Goal: Task Accomplishment & Management: Complete application form

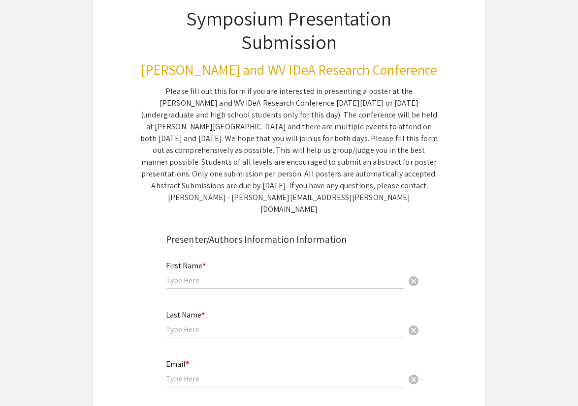
scroll to position [93, 0]
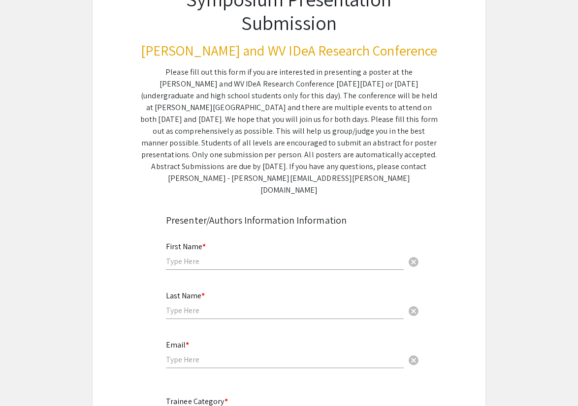
click at [289, 256] on input "text" at bounding box center [285, 261] width 238 height 10
type input "Lauren"
click at [233, 306] on input "text" at bounding box center [285, 311] width 238 height 10
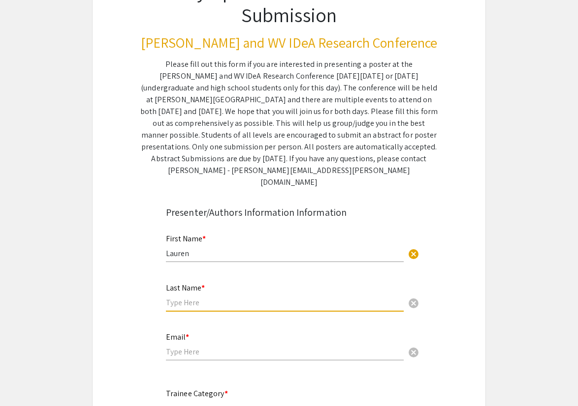
scroll to position [102, 0]
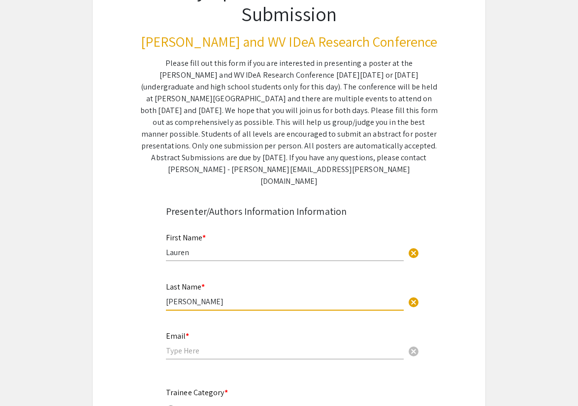
type input "[PERSON_NAME]"
click at [189, 346] on input "email" at bounding box center [285, 351] width 238 height 10
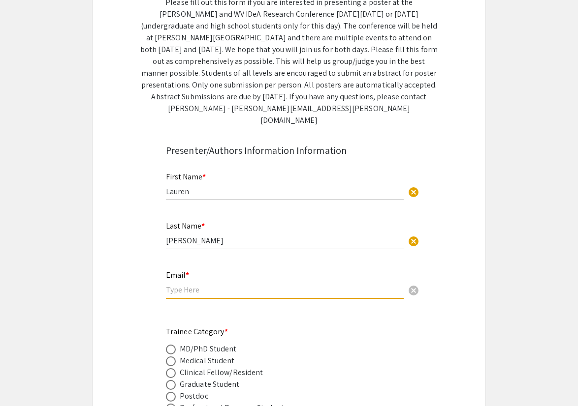
scroll to position [164, 0]
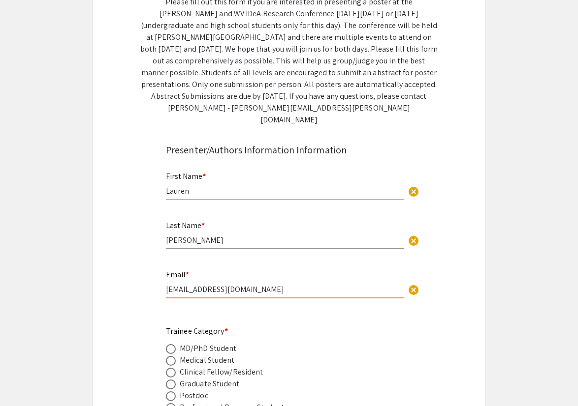
type input "[EMAIL_ADDRESS][DOMAIN_NAME]"
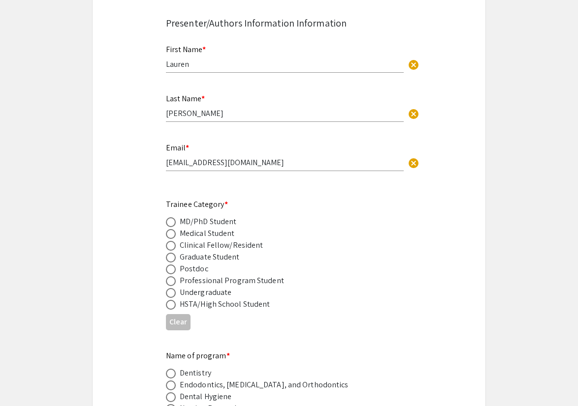
scroll to position [301, 0]
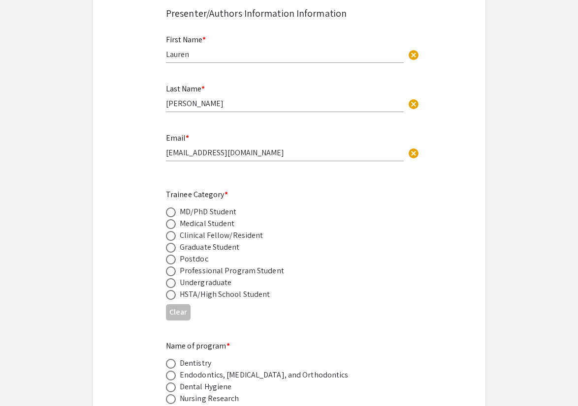
click at [172, 208] on span at bounding box center [171, 213] width 10 height 10
click at [172, 208] on input "radio" at bounding box center [171, 213] width 10 height 10
radio input "true"
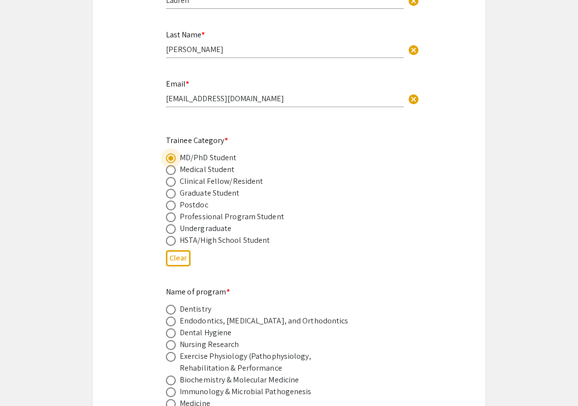
scroll to position [355, 0]
click at [171, 165] on span at bounding box center [171, 170] width 10 height 10
click at [171, 165] on input "radio" at bounding box center [171, 170] width 10 height 10
radio input "true"
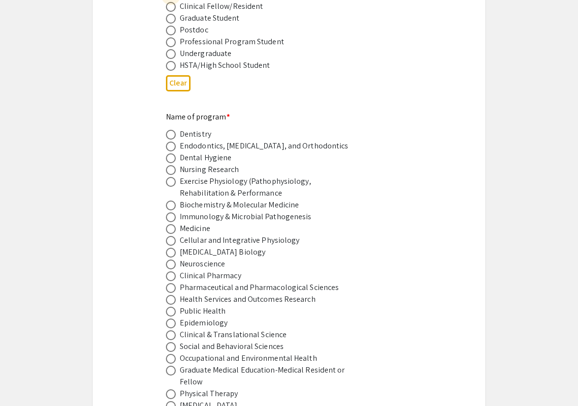
scroll to position [530, 0]
click at [172, 224] on span at bounding box center [171, 229] width 10 height 10
click at [172, 224] on input "radio" at bounding box center [171, 229] width 10 height 10
radio input "true"
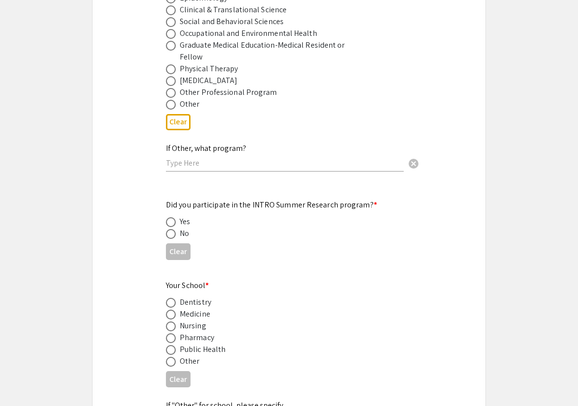
scroll to position [865, 0]
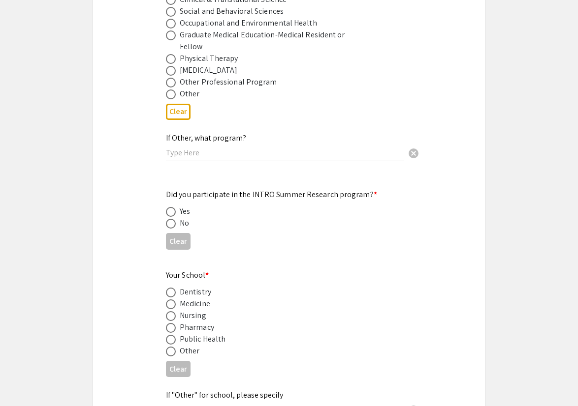
click at [174, 219] on span at bounding box center [171, 224] width 10 height 10
click at [174, 219] on input "radio" at bounding box center [171, 224] width 10 height 10
radio input "true"
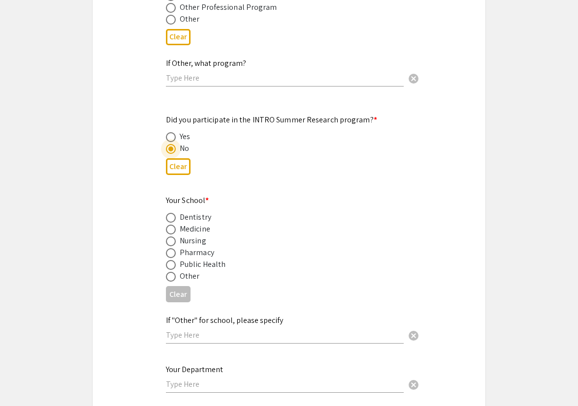
scroll to position [943, 0]
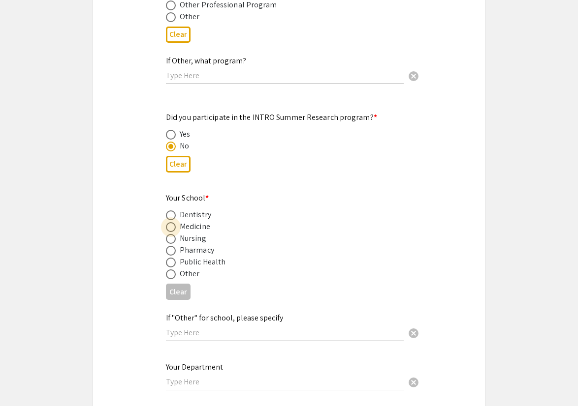
click at [173, 222] on span at bounding box center [171, 227] width 10 height 10
click at [173, 222] on input "radio" at bounding box center [171, 227] width 10 height 10
radio input "true"
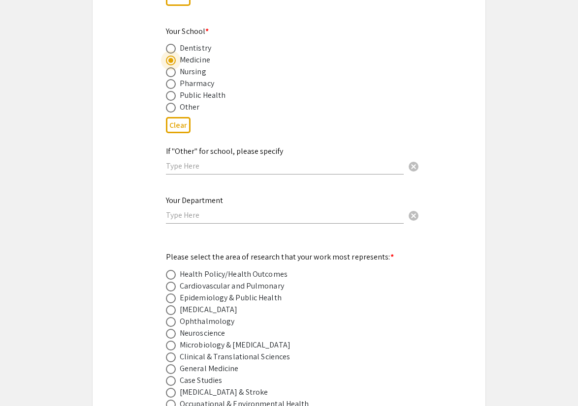
scroll to position [1136, 0]
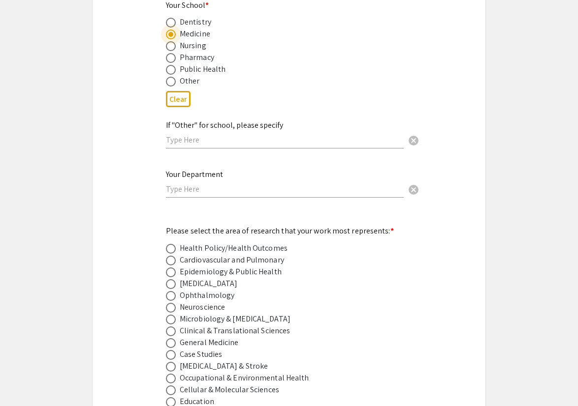
click at [237, 185] on input "text" at bounding box center [285, 189] width 238 height 10
click at [135, 210] on div "Symposium Presentation Submission [PERSON_NAME] and WV IDeA Research Conference…" at bounding box center [289, 278] width 394 height 2714
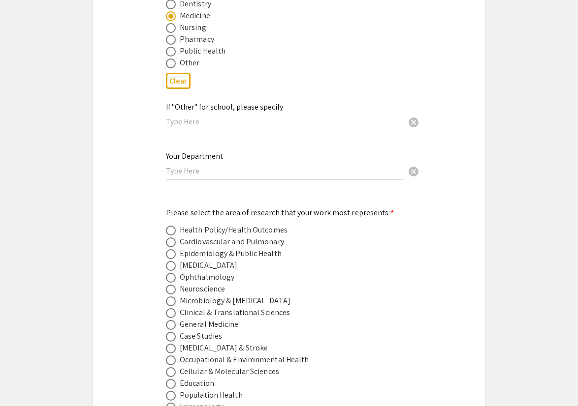
scroll to position [1151, 0]
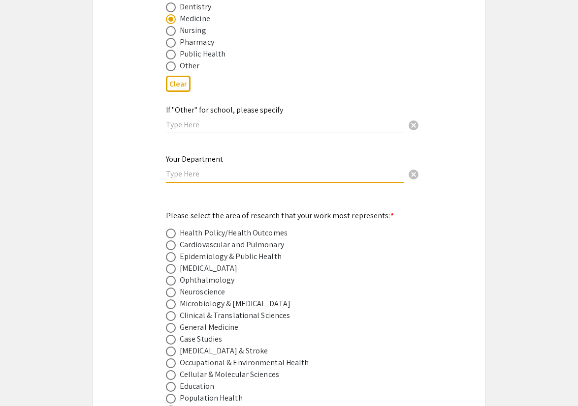
click at [180, 169] on input "text" at bounding box center [285, 174] width 238 height 10
click at [146, 168] on div "Symposium Presentation Submission [PERSON_NAME] and WV IDeA Research Conference…" at bounding box center [289, 263] width 394 height 2714
click at [173, 169] on input "text" at bounding box center [285, 174] width 238 height 10
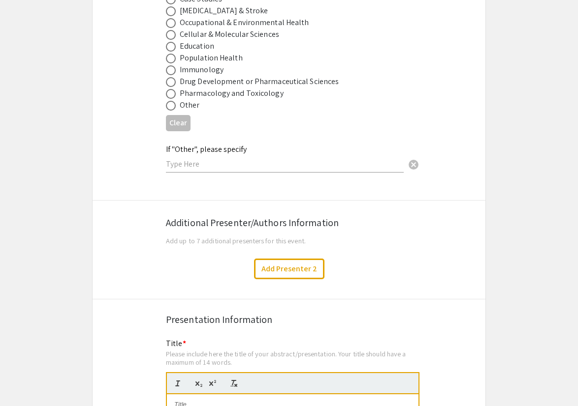
scroll to position [1493, 0]
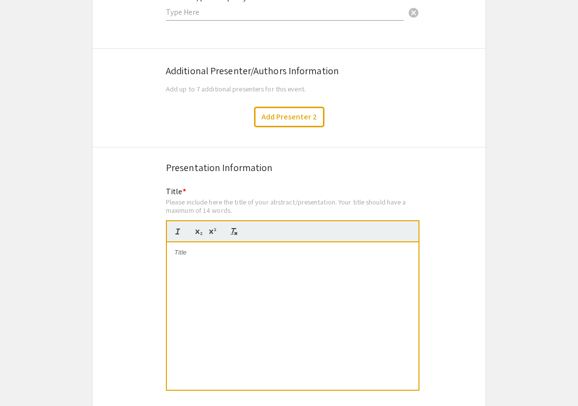
scroll to position [1629, 0]
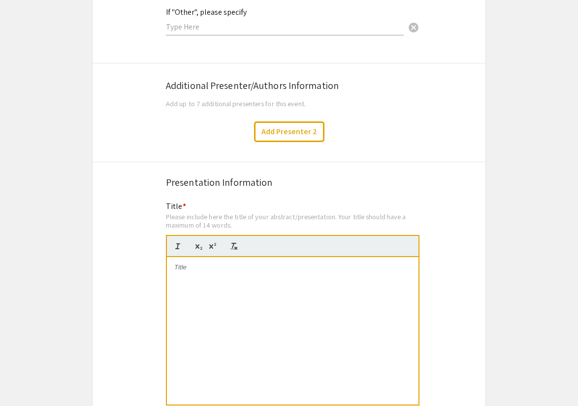
click at [269, 99] on span "Add up to 7 additional presenters for this event." at bounding box center [236, 103] width 140 height 9
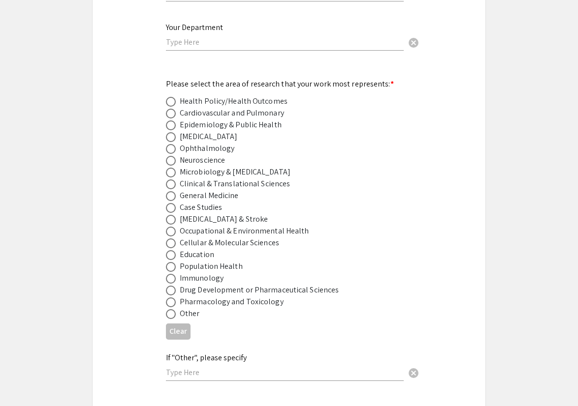
scroll to position [1282, 0]
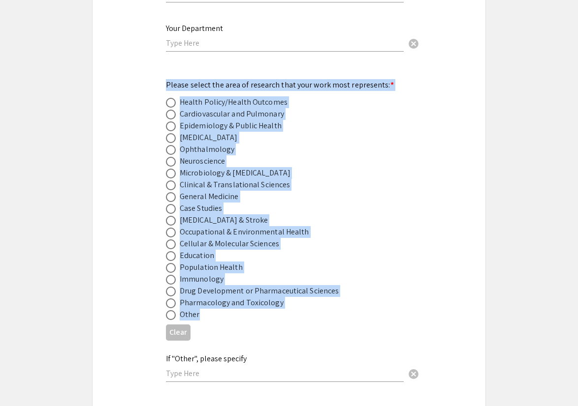
drag, startPoint x: 166, startPoint y: 78, endPoint x: 258, endPoint y: 303, distance: 242.9
click at [258, 303] on div "Please select the area of research that your work most represents: * Health Pol…" at bounding box center [281, 200] width 230 height 242
copy div "Please select the area of research that your work most represents: * Health Pol…"
click at [299, 79] on div "Please select the area of research that your work most represents: * Health Pol…" at bounding box center [281, 200] width 230 height 242
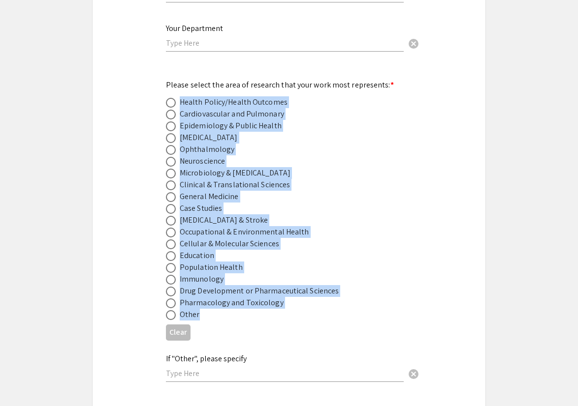
drag, startPoint x: 181, startPoint y: 95, endPoint x: 257, endPoint y: 307, distance: 224.7
click at [257, 307] on mat-radio-group "Health Policy/Health Outcomes Cardiovascular and Pulmonary Epidemiology & Publi…" at bounding box center [281, 208] width 230 height 224
copy mat-radio-group "Health Policy/Health Outcomes Cardiovascular and Pulmonary Epidemiology & Publi…"
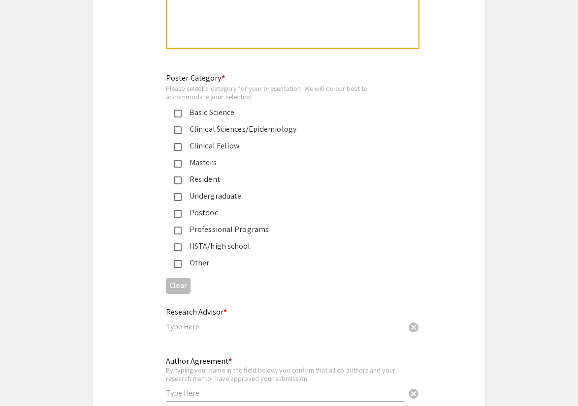
scroll to position [2250, 0]
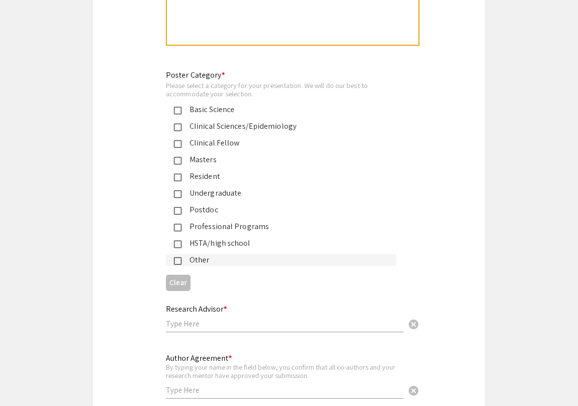
drag, startPoint x: 239, startPoint y: 253, endPoint x: 188, endPoint y: 107, distance: 154.7
click at [188, 107] on mat-selection-list "Basic Science Clinical Sciences/Epidemiology Clinical Fellow Masters Resident U…" at bounding box center [281, 185] width 230 height 162
copy mat-selection-list "Basic Science Clinical Sciences/Epidemiology Clinical Fellow Masters Resident U…"
click at [203, 71] on mat-label "Poster Category *" at bounding box center [195, 75] width 59 height 10
click at [182, 221] on div "Professional Programs" at bounding box center [285, 227] width 207 height 12
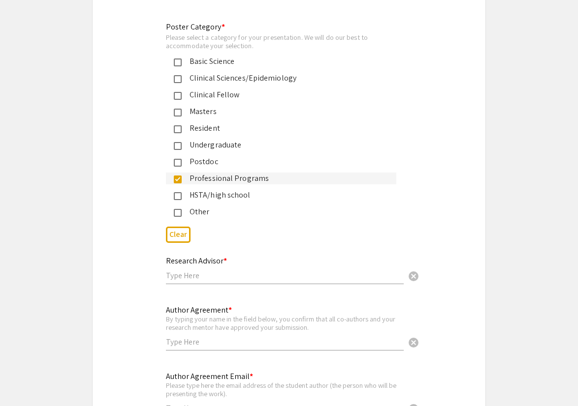
scroll to position [2312, 0]
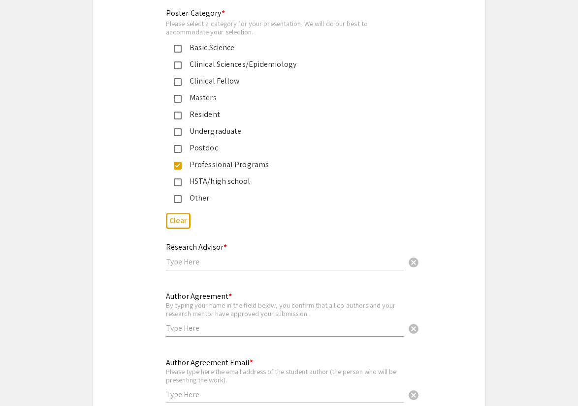
click at [218, 264] on div "Research Advisor * cancel" at bounding box center [285, 251] width 238 height 37
click at [223, 259] on input "text" at bounding box center [285, 262] width 238 height 10
type input "[PERSON_NAME]"
click at [193, 323] on input "text" at bounding box center [285, 328] width 238 height 10
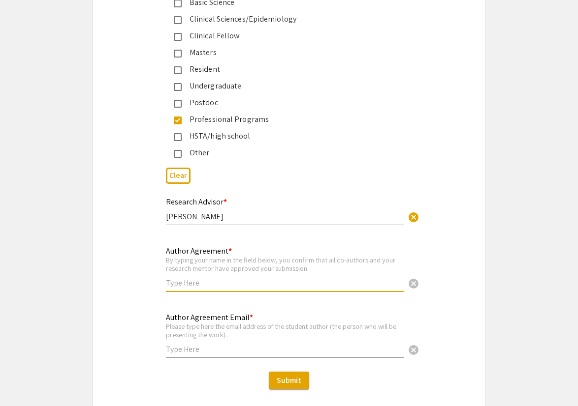
scroll to position [2358, 0]
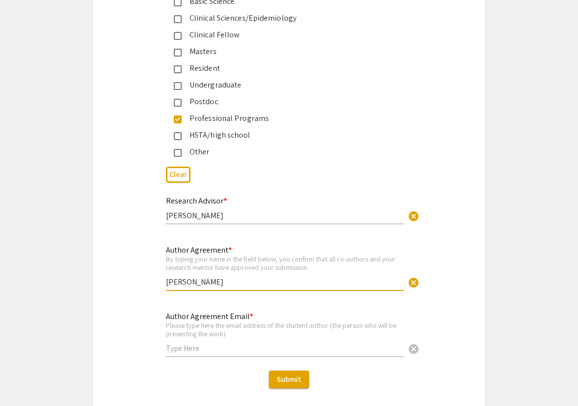
type input "[PERSON_NAME]"
click at [177, 344] on input "text" at bounding box center [285, 348] width 238 height 10
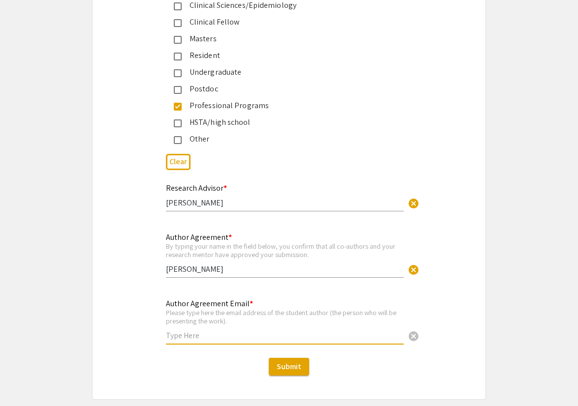
scroll to position [2372, 0]
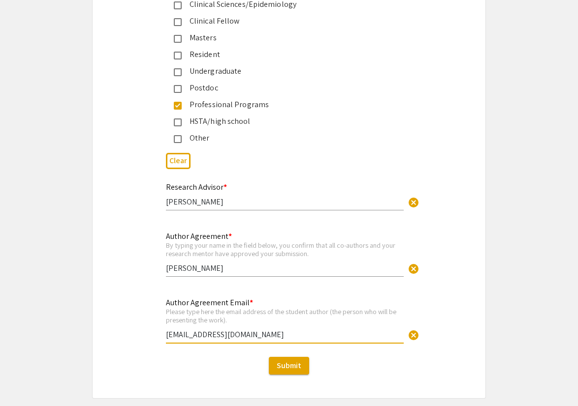
type input "[EMAIL_ADDRESS][DOMAIN_NAME]"
click at [219, 308] on div "Please type here the email address of the student author (the person who will b…" at bounding box center [285, 316] width 238 height 17
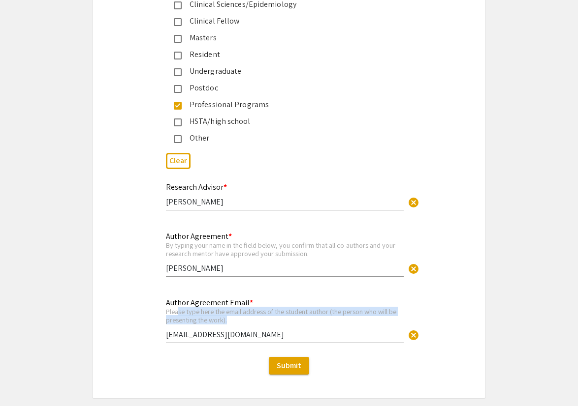
drag, startPoint x: 178, startPoint y: 307, endPoint x: 233, endPoint y: 315, distance: 56.2
click at [233, 315] on div "Please type here the email address of the student author (the person who will b…" at bounding box center [285, 316] width 238 height 17
click at [247, 308] on div "Please type here the email address of the student author (the person who will b…" at bounding box center [285, 316] width 238 height 17
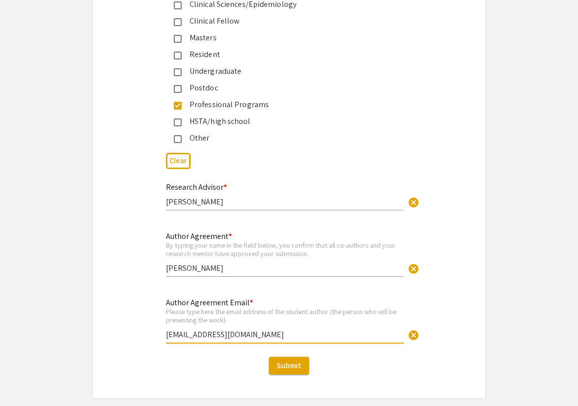
click at [239, 330] on input "[EMAIL_ADDRESS][DOMAIN_NAME]" at bounding box center [285, 335] width 238 height 10
click at [239, 312] on div "Please type here the email address of the student author (the person who will b…" at bounding box center [285, 316] width 238 height 17
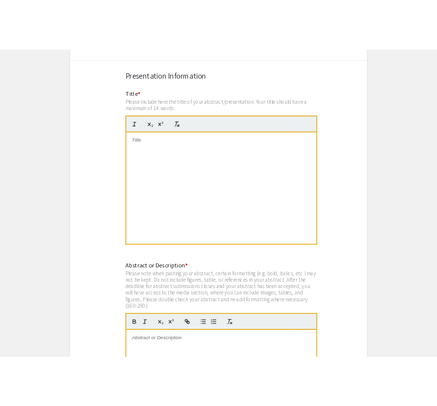
scroll to position [1774, 0]
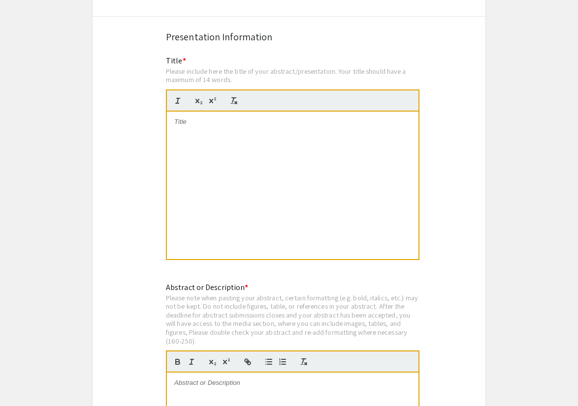
click at [284, 207] on div at bounding box center [292, 186] width 251 height 148
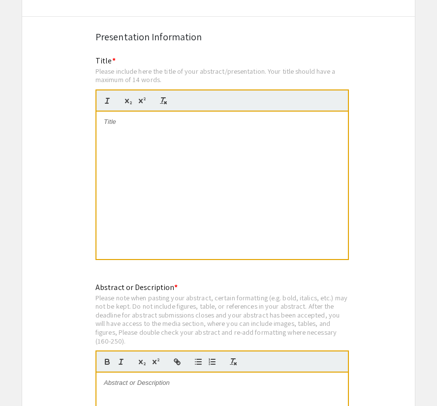
click at [276, 138] on div at bounding box center [221, 186] width 251 height 148
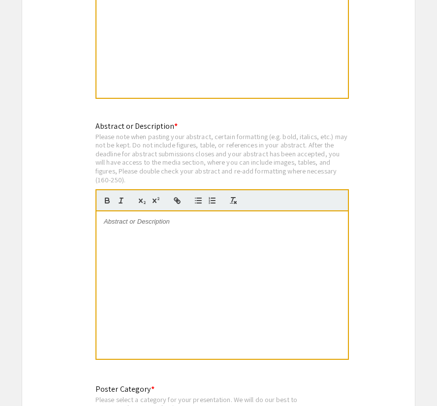
scroll to position [2011, 0]
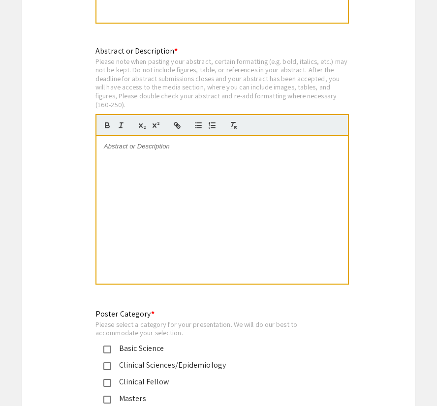
click at [264, 79] on div "Please note when pasting your abstract, certain formatting (e.g. bold, italics,…" at bounding box center [221, 83] width 253 height 52
click at [244, 175] on div at bounding box center [221, 210] width 251 height 148
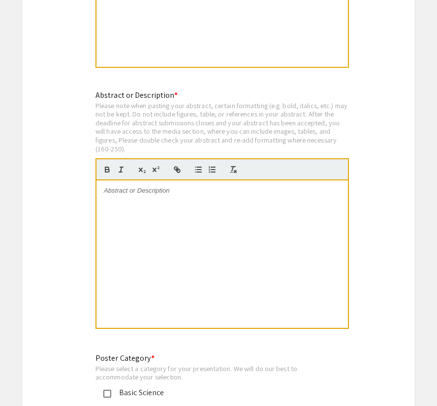
scroll to position [2017, 0]
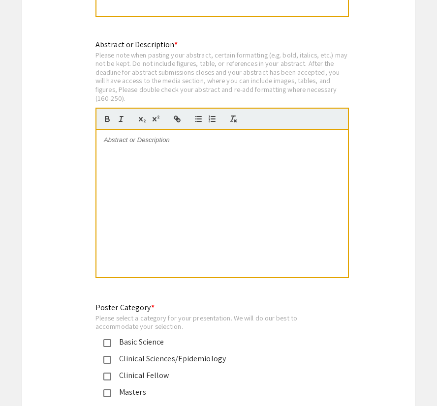
click at [202, 150] on div at bounding box center [221, 204] width 251 height 148
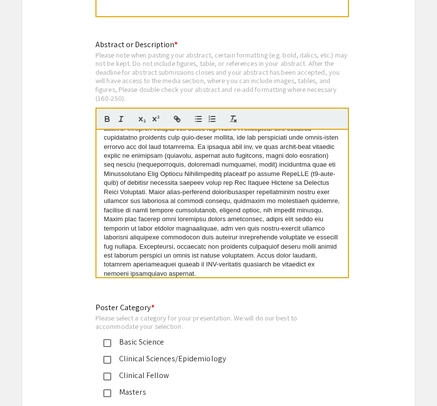
scroll to position [36, 0]
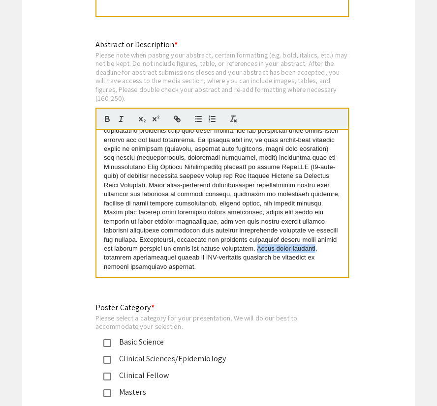
drag, startPoint x: 254, startPoint y: 243, endPoint x: 312, endPoint y: 243, distance: 58.1
click at [312, 243] on span at bounding box center [223, 185] width 238 height 171
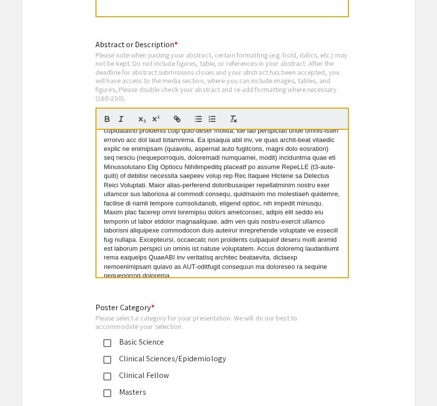
scroll to position [46, 0]
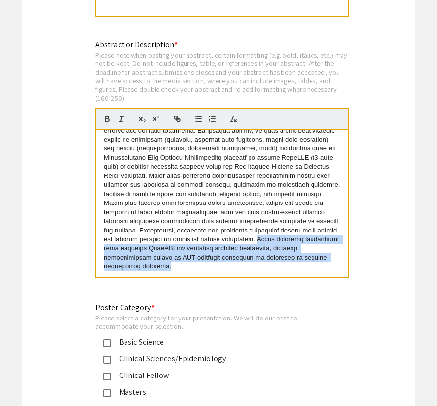
drag, startPoint x: 199, startPoint y: 262, endPoint x: 255, endPoint y: 236, distance: 61.9
click at [255, 235] on p at bounding box center [222, 181] width 237 height 182
copy span "These findings demonstrate that although ChatGPT may streamline vignette genera…"
click at [270, 236] on span at bounding box center [223, 181] width 238 height 180
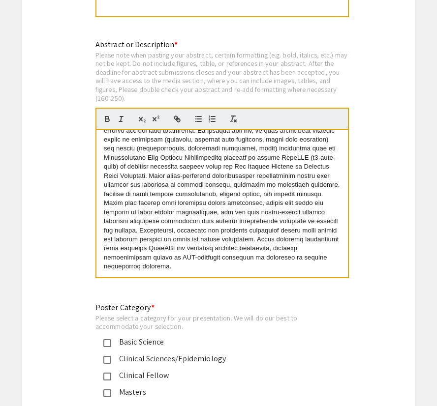
click at [266, 245] on span at bounding box center [223, 181] width 238 height 180
click at [284, 245] on span at bounding box center [223, 181] width 238 height 180
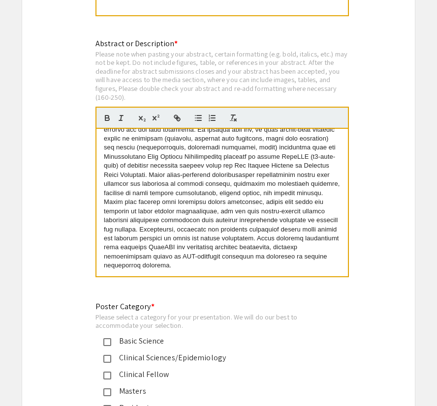
scroll to position [2021, 0]
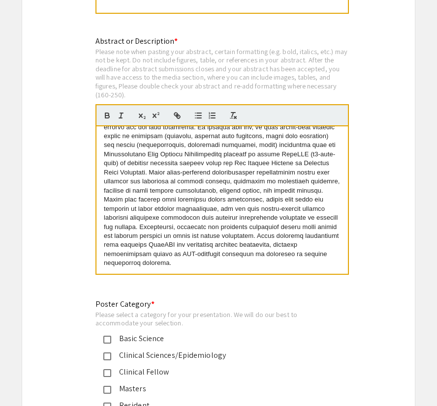
click at [261, 250] on span at bounding box center [223, 177] width 238 height 180
click at [267, 238] on span at bounding box center [223, 177] width 238 height 180
click at [290, 238] on span at bounding box center [223, 177] width 238 height 180
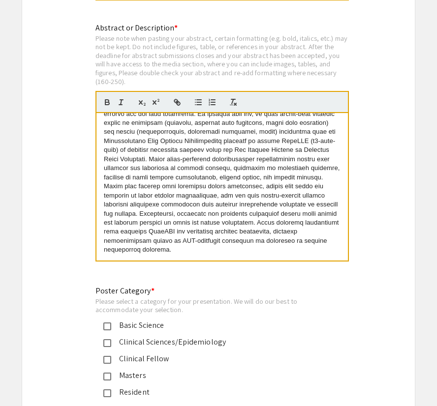
scroll to position [2037, 0]
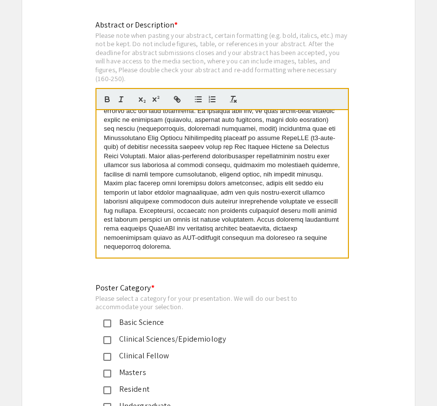
click at [240, 239] on p at bounding box center [222, 161] width 237 height 182
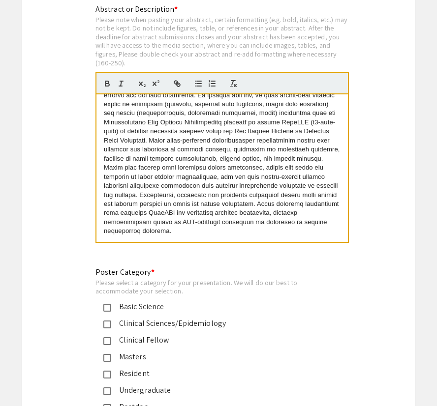
scroll to position [2054, 0]
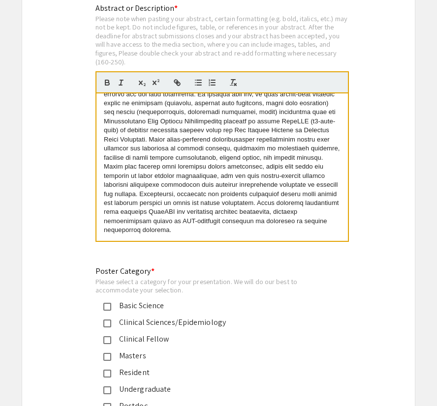
click at [273, 199] on span at bounding box center [223, 144] width 238 height 180
click at [164, 207] on span at bounding box center [223, 144] width 238 height 180
click at [176, 206] on span at bounding box center [223, 144] width 238 height 180
click at [173, 206] on span at bounding box center [223, 144] width 238 height 180
click at [186, 206] on span at bounding box center [223, 144] width 238 height 180
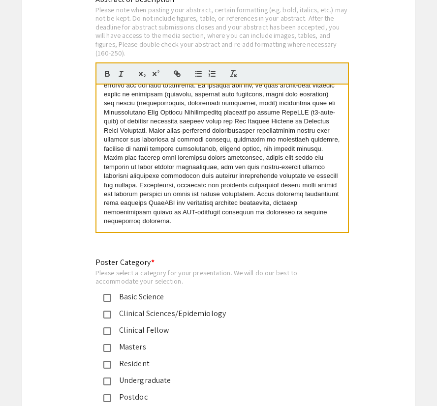
scroll to position [2066, 0]
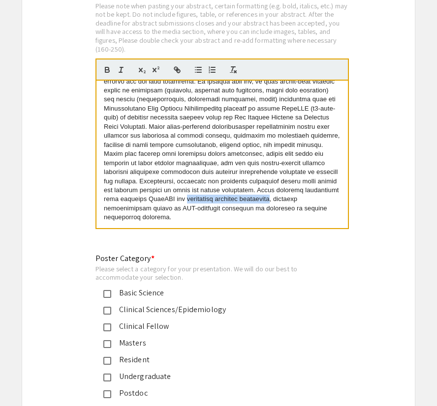
drag, startPoint x: 186, startPoint y: 195, endPoint x: 273, endPoint y: 195, distance: 86.6
click at [273, 195] on span at bounding box center [223, 131] width 238 height 180
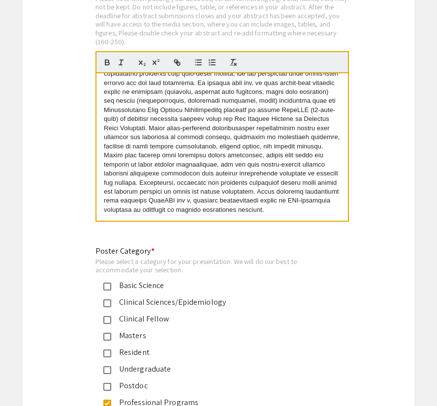
scroll to position [36, 0]
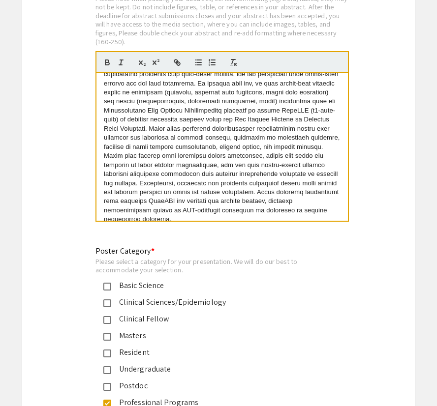
click at [133, 191] on span at bounding box center [223, 133] width 238 height 180
click at [164, 197] on span at bounding box center [223, 133] width 238 height 180
click at [215, 198] on span at bounding box center [223, 133] width 238 height 180
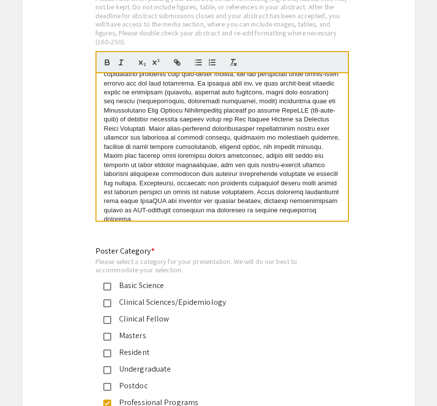
click at [240, 196] on span at bounding box center [223, 133] width 238 height 180
click at [271, 196] on span at bounding box center [223, 133] width 238 height 180
click at [288, 196] on span at bounding box center [223, 133] width 238 height 180
click at [300, 196] on span at bounding box center [223, 133] width 238 height 180
click at [270, 199] on p at bounding box center [222, 134] width 237 height 182
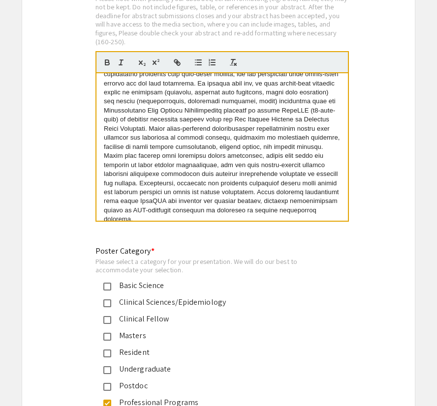
click at [270, 196] on span at bounding box center [223, 133] width 238 height 180
click at [292, 195] on span at bounding box center [223, 133] width 238 height 180
click at [277, 195] on span at bounding box center [223, 133] width 238 height 180
click at [292, 195] on span at bounding box center [223, 133] width 238 height 180
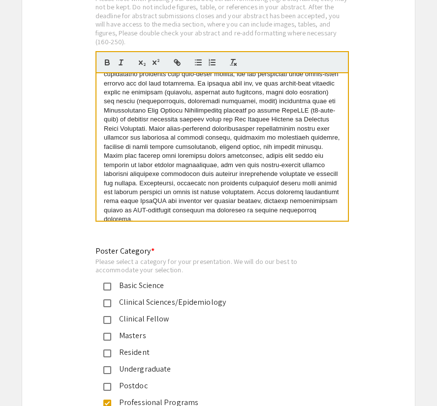
click at [272, 195] on span at bounding box center [223, 133] width 238 height 180
click at [312, 197] on span at bounding box center [223, 133] width 238 height 180
click at [329, 196] on span at bounding box center [223, 133] width 238 height 180
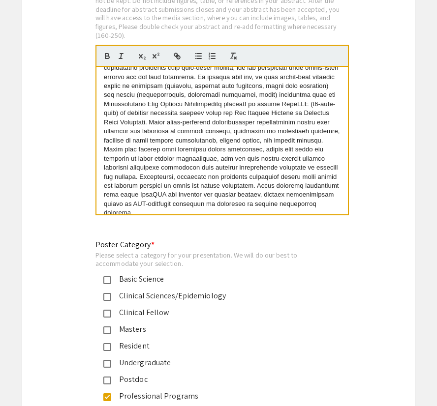
scroll to position [2082, 0]
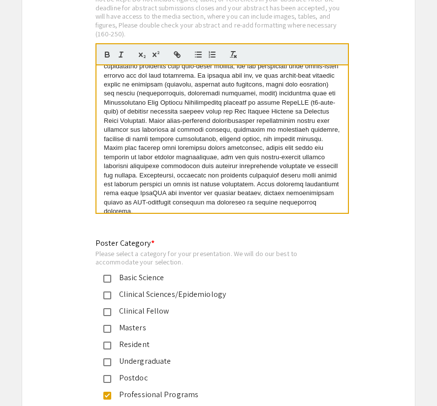
click at [329, 194] on p at bounding box center [222, 126] width 237 height 182
click at [309, 188] on span at bounding box center [223, 125] width 238 height 180
click at [322, 188] on span at bounding box center [223, 125] width 238 height 180
click at [317, 188] on span at bounding box center [223, 125] width 238 height 180
click at [327, 188] on span at bounding box center [223, 125] width 238 height 180
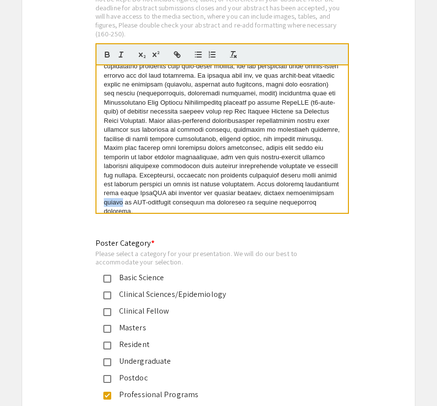
click at [327, 188] on span at bounding box center [223, 125] width 238 height 180
click at [307, 185] on span at bounding box center [223, 125] width 238 height 180
click at [329, 185] on span at bounding box center [223, 125] width 238 height 180
click at [258, 188] on span at bounding box center [223, 125] width 238 height 180
click at [280, 188] on span at bounding box center [223, 125] width 238 height 180
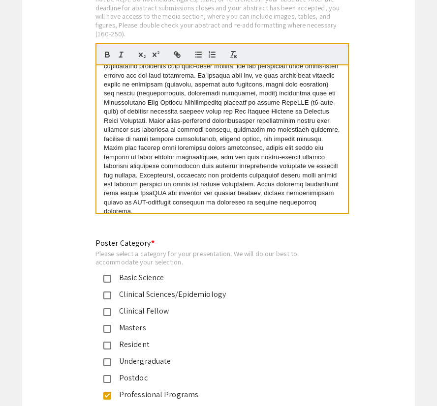
click at [328, 188] on span at bounding box center [223, 125] width 238 height 180
click at [330, 186] on span at bounding box center [223, 125] width 238 height 180
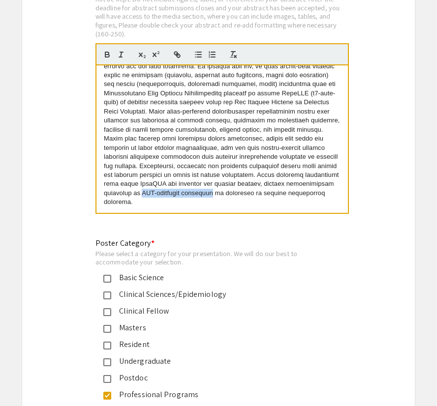
drag, startPoint x: 211, startPoint y: 187, endPoint x: 140, endPoint y: 188, distance: 70.9
click at [140, 188] on span at bounding box center [223, 116] width 238 height 180
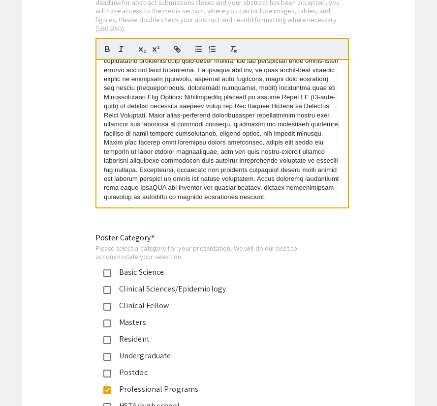
scroll to position [2089, 0]
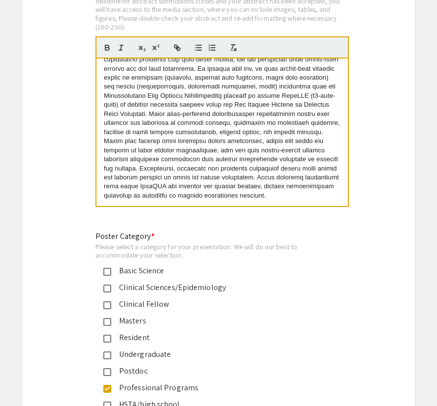
click at [236, 171] on span at bounding box center [223, 114] width 238 height 171
click at [269, 171] on span at bounding box center [223, 114] width 238 height 171
click at [302, 171] on span at bounding box center [223, 114] width 238 height 171
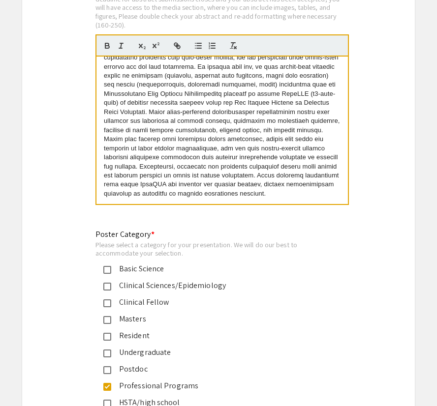
click at [222, 179] on span at bounding box center [223, 112] width 238 height 171
drag, startPoint x: 254, startPoint y: 179, endPoint x: 201, endPoint y: 181, distance: 53.2
click at [201, 181] on span at bounding box center [223, 112] width 238 height 171
click at [267, 190] on p at bounding box center [222, 112] width 237 height 173
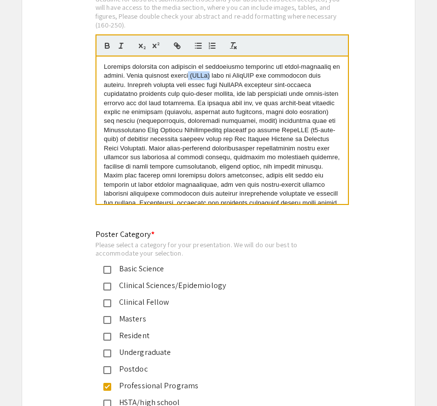
drag, startPoint x: 215, startPoint y: 71, endPoint x: 194, endPoint y: 72, distance: 21.2
click at [194, 72] on span at bounding box center [223, 148] width 238 height 171
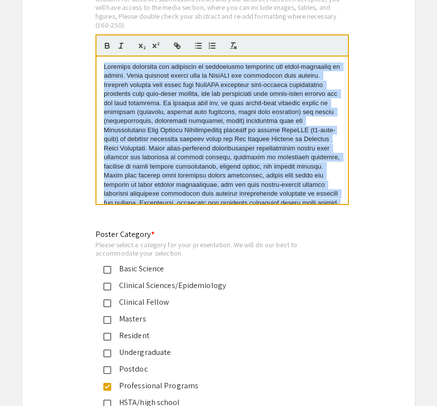
drag, startPoint x: 245, startPoint y: 185, endPoint x: 105, endPoint y: 63, distance: 185.6
click at [105, 63] on p at bounding box center [222, 148] width 237 height 173
copy span "Clinical vignettes are essential in dermatology education but labor-intensive t…"
click at [152, 82] on span at bounding box center [223, 148] width 238 height 171
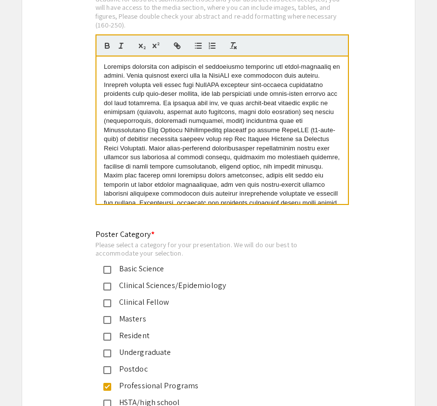
click at [292, 97] on span at bounding box center [223, 148] width 238 height 171
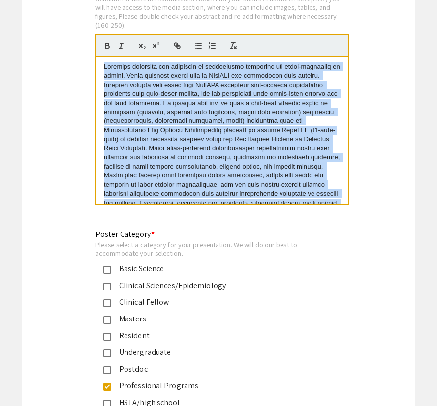
click at [292, 97] on span at bounding box center [223, 148] width 238 height 171
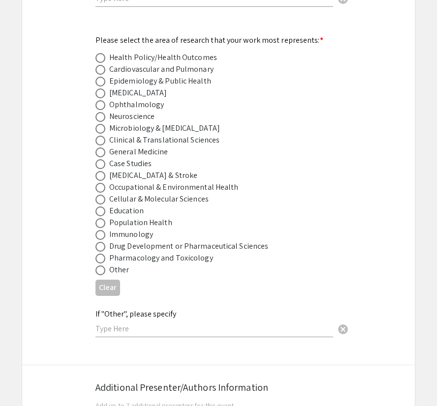
scroll to position [1320, 0]
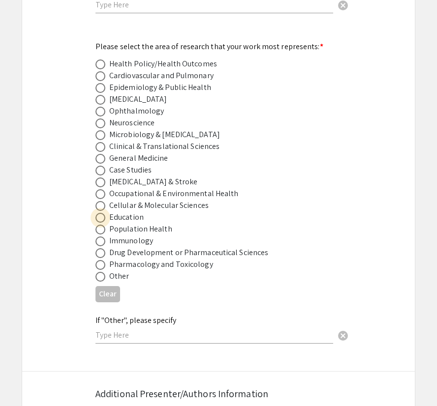
click at [101, 213] on span at bounding box center [100, 218] width 10 height 10
click at [101, 213] on input "radio" at bounding box center [100, 218] width 10 height 10
radio input "true"
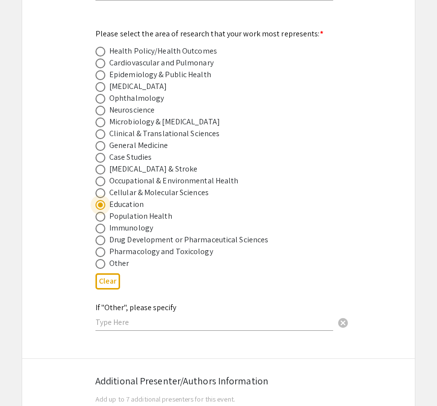
scroll to position [1339, 0]
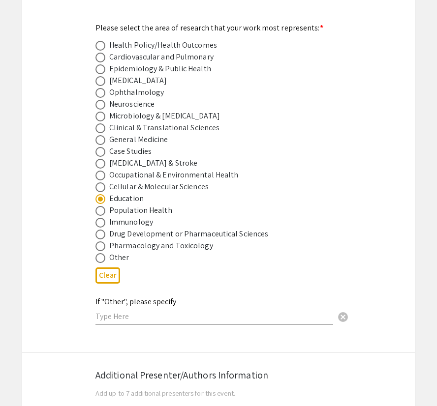
click at [127, 316] on div "If "Other", please specify cancel" at bounding box center [214, 306] width 238 height 37
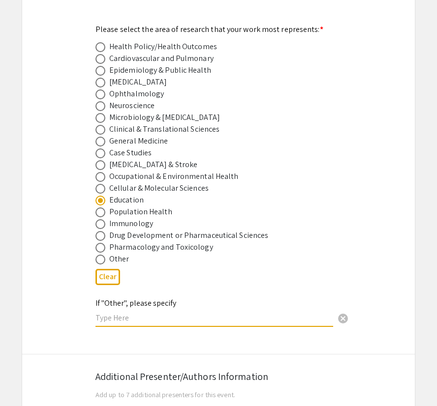
scroll to position [1338, 0]
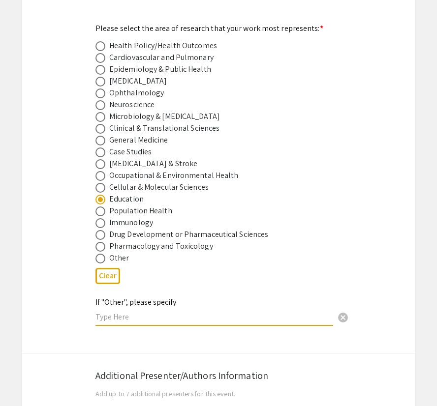
click at [203, 312] on input "text" at bounding box center [214, 317] width 238 height 10
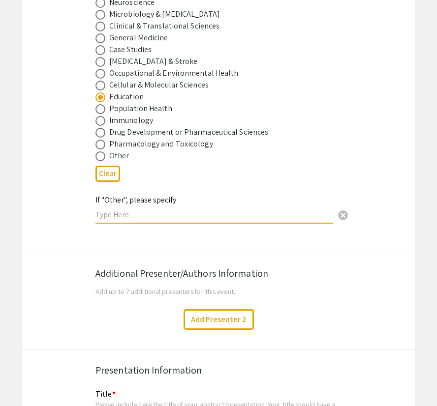
scroll to position [1426, 0]
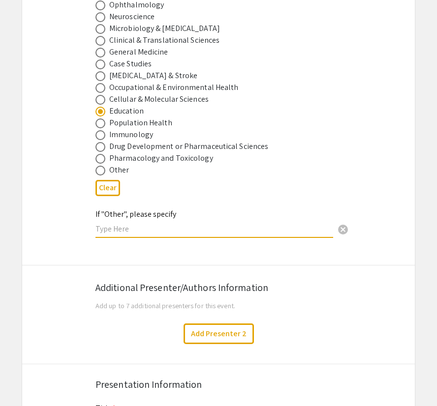
click at [204, 224] on input "text" at bounding box center [214, 229] width 238 height 10
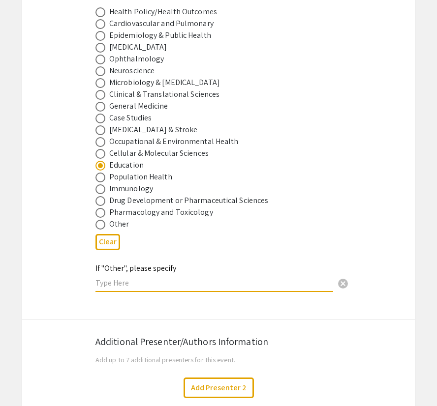
scroll to position [1376, 0]
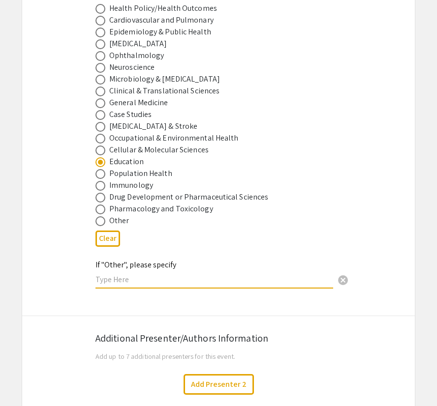
click at [100, 216] on span at bounding box center [100, 221] width 10 height 10
click at [100, 216] on input "radio" at bounding box center [100, 221] width 10 height 10
radio input "true"
click at [110, 275] on input "text" at bounding box center [214, 280] width 238 height 10
type input "Dermatology"
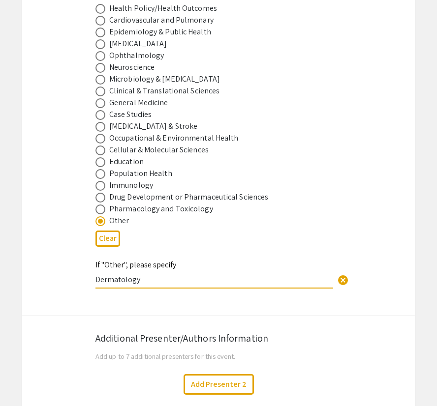
click at [60, 244] on div "Symposium Presentation Submission [PERSON_NAME] and WV IDeA Research Conference…" at bounding box center [219, 38] width 394 height 2714
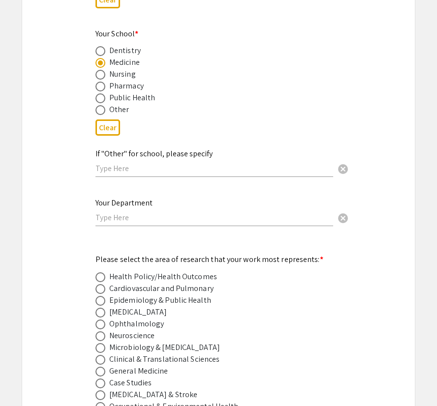
scroll to position [1103, 0]
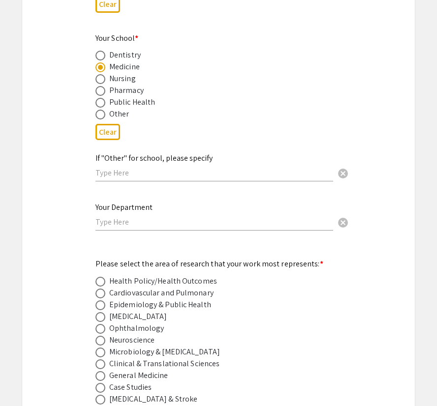
click at [141, 217] on input "text" at bounding box center [214, 222] width 238 height 10
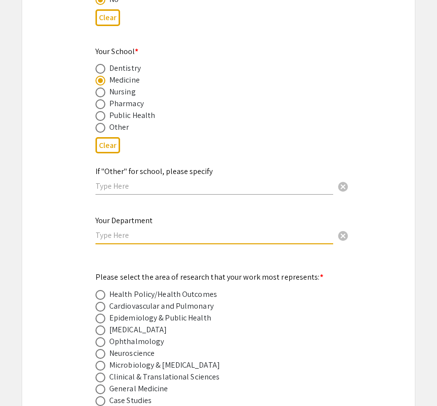
click at [80, 208] on div "Symposium Presentation Submission [PERSON_NAME] and WV IDeA Research Conference…" at bounding box center [219, 324] width 394 height 2714
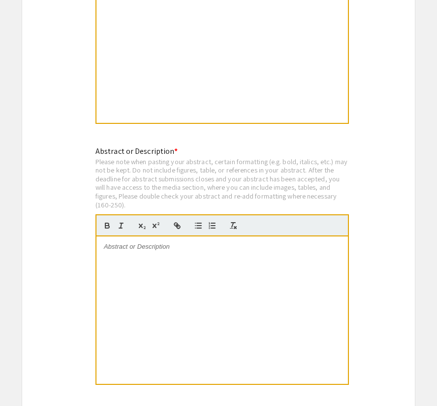
scroll to position [1929, 0]
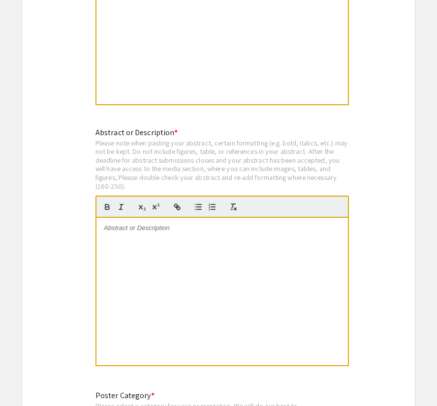
click at [159, 250] on div at bounding box center [221, 292] width 251 height 148
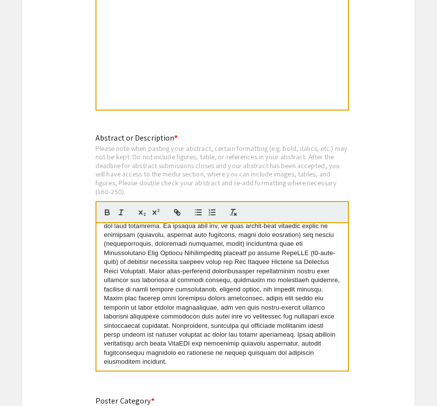
scroll to position [46, 0]
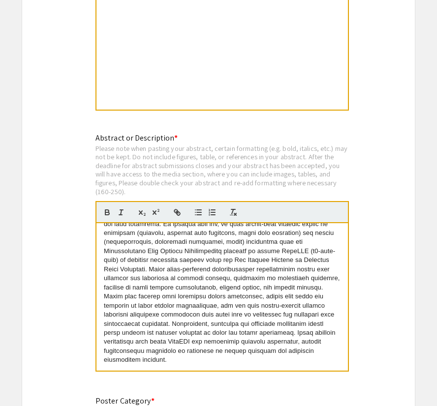
click at [161, 233] on span at bounding box center [223, 274] width 238 height 180
click at [185, 234] on span at bounding box center [223, 274] width 238 height 180
click at [181, 249] on span at bounding box center [223, 274] width 238 height 180
click at [198, 247] on span at bounding box center [223, 274] width 238 height 180
click at [227, 245] on span at bounding box center [223, 274] width 238 height 180
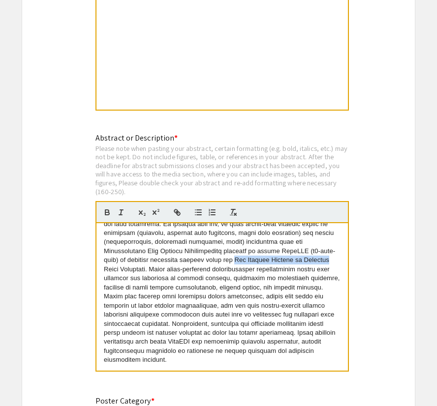
drag, startPoint x: 235, startPoint y: 254, endPoint x: 332, endPoint y: 254, distance: 96.4
click at [332, 254] on span at bounding box center [223, 274] width 238 height 180
click at [122, 208] on icon "button" at bounding box center [121, 212] width 9 height 9
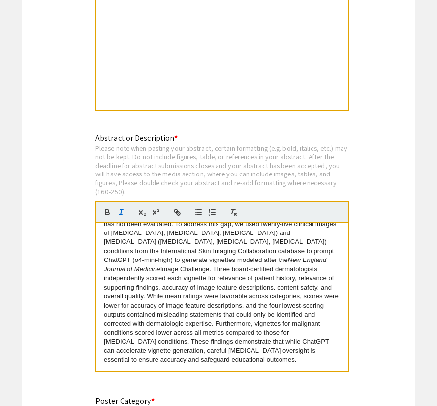
click at [151, 267] on p "Clinical vignettes are essential in dermatology education but labor-intensive t…" at bounding box center [222, 275] width 237 height 182
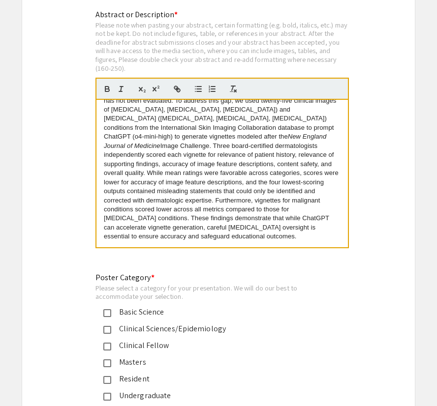
scroll to position [2048, 0]
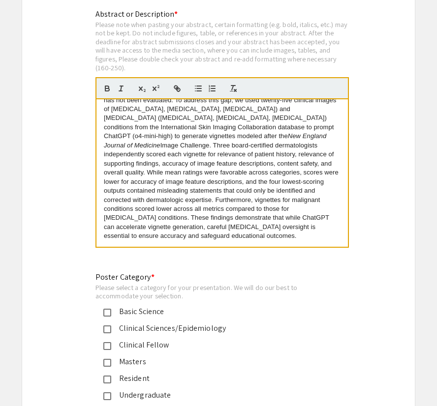
click at [198, 233] on p "Clinical vignettes are essential in dermatology education but labor-intensive t…" at bounding box center [222, 151] width 237 height 182
click at [198, 253] on div "Abstract or Description * Please note when pasting your abstract, certain forma…" at bounding box center [221, 133] width 253 height 251
click at [196, 233] on p "Clinical vignettes are essential in dermatology education but labor-intensive t…" at bounding box center [222, 151] width 237 height 182
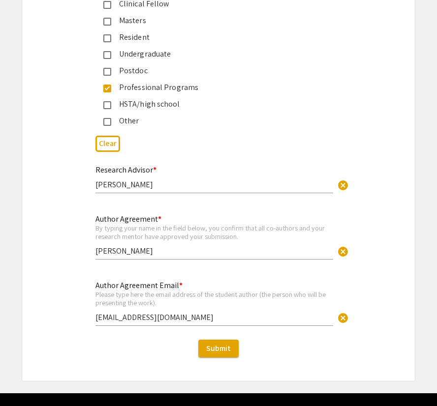
scroll to position [2411, 0]
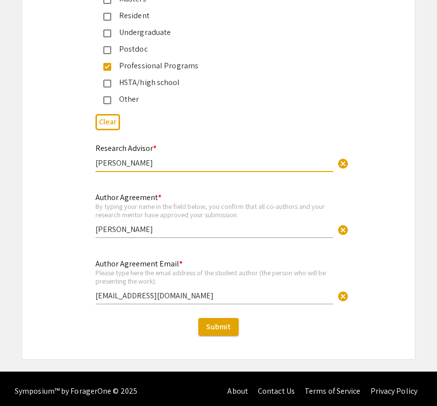
drag, startPoint x: 107, startPoint y: 158, endPoint x: 93, endPoint y: 157, distance: 14.3
click at [93, 157] on div "Research Advisor * [PERSON_NAME] cancel This field is required." at bounding box center [218, 162] width 261 height 41
click at [138, 158] on input "[PERSON_NAME]" at bounding box center [214, 163] width 238 height 10
type input "[PERSON_NAME]"
drag, startPoint x: 159, startPoint y: 156, endPoint x: 63, endPoint y: 156, distance: 95.9
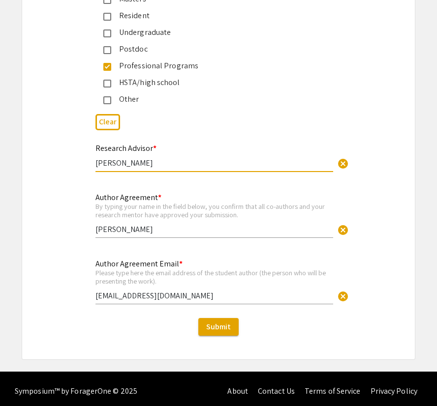
click at [63, 156] on div "Research Advisor * [PERSON_NAME] cancel This field is required." at bounding box center [218, 162] width 393 height 41
paste input "Gangqing Hu"
click at [112, 159] on input "Gangqing Hu" at bounding box center [214, 163] width 238 height 10
click at [140, 158] on input "Gangqing Hu" at bounding box center [214, 163] width 238 height 10
type input "Gangqing Hu"
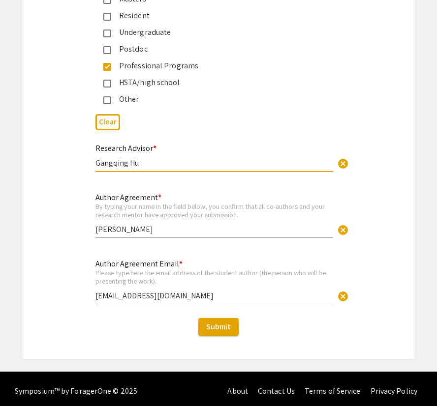
click at [63, 159] on div "Research Advisor * [PERSON_NAME] cancel This field is required." at bounding box center [218, 162] width 393 height 41
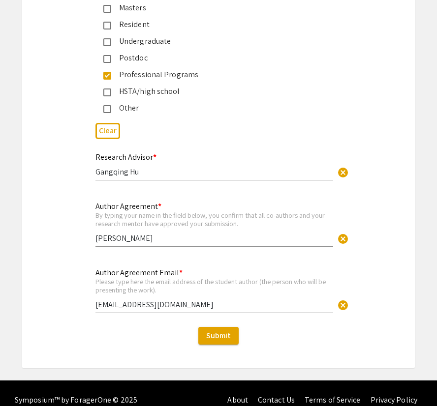
scroll to position [2408, 0]
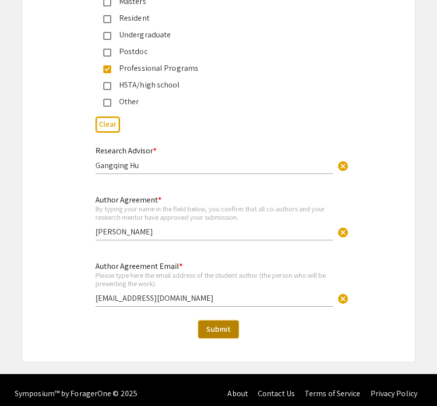
click at [209, 324] on span "Submit" at bounding box center [218, 329] width 25 height 10
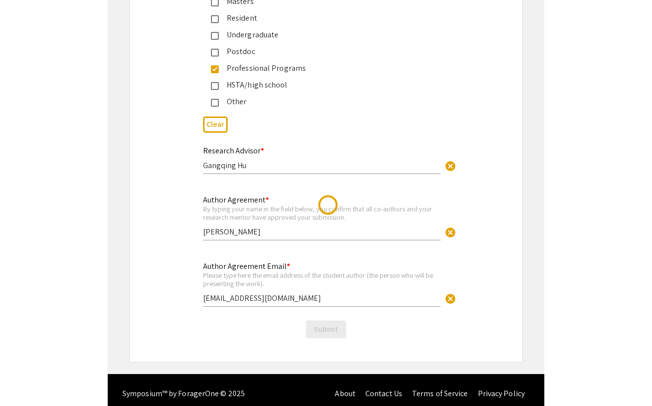
scroll to position [0, 0]
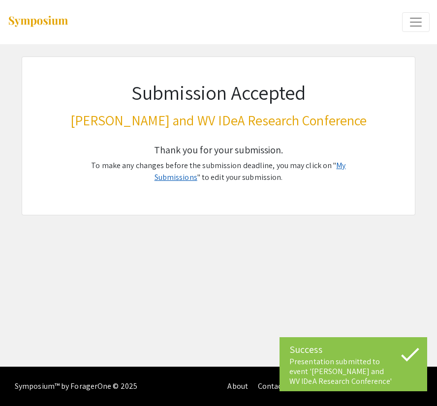
click at [318, 166] on link "My Submissions" at bounding box center [249, 171] width 191 height 22
